Goal: Complete application form

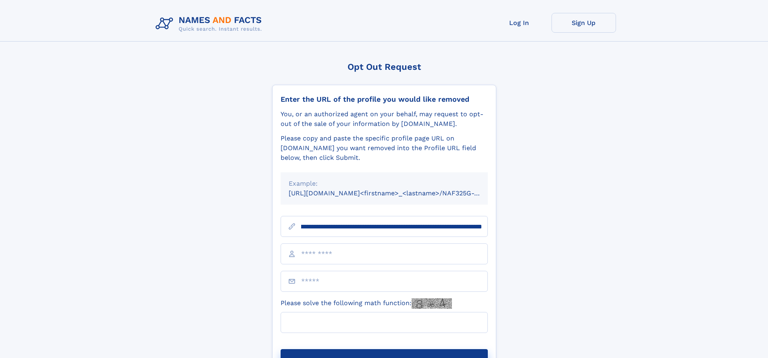
scroll to position [0, 89]
type input "**********"
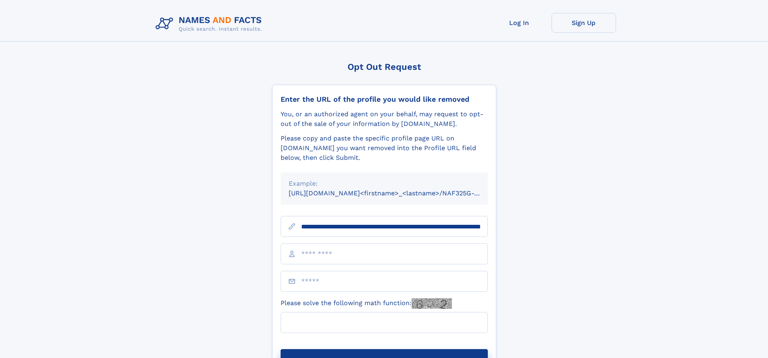
scroll to position [0, 89]
type input "**********"
